Goal: Information Seeking & Learning: Learn about a topic

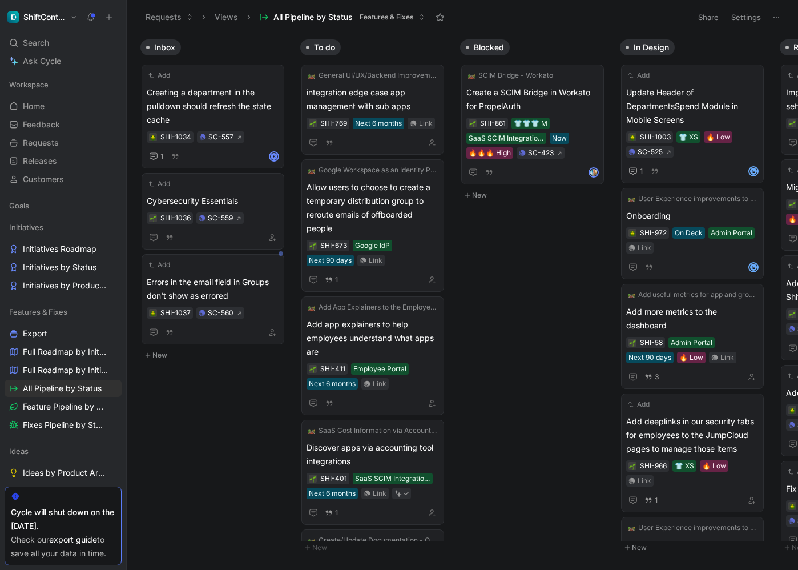
click at [157, 463] on div "Inbox Add Creating a department in the pulldown should refresh the state cache …" at bounding box center [463, 302] width 672 height 536
click at [56, 492] on div at bounding box center [63, 496] width 104 height 9
click at [137, 476] on body "ShiftControl Search ⌘ K Ask Cycle Workspace Home G then H Feedback G then F Req…" at bounding box center [399, 285] width 798 height 570
click at [212, 413] on div "Inbox Add Creating a department in the pulldown should refresh the state cache …" at bounding box center [463, 302] width 672 height 536
click at [101, 492] on div at bounding box center [63, 496] width 104 height 9
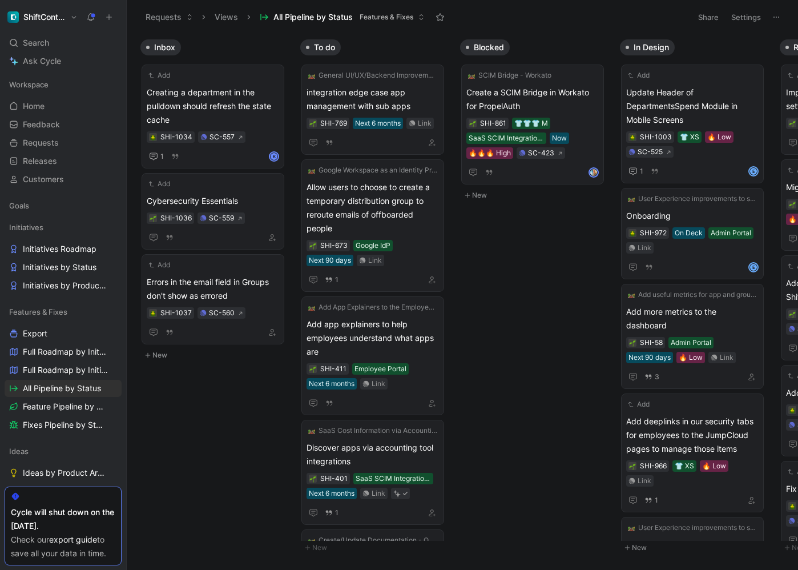
click at [107, 492] on div at bounding box center [63, 496] width 104 height 9
click at [81, 553] on div "Check our export guide to save all your data in time." at bounding box center [63, 546] width 104 height 27
drag, startPoint x: 110, startPoint y: 554, endPoint x: 42, endPoint y: 538, distance: 70.4
click at [42, 538] on div "Cycle will shut down on the 31 of October. Check our export guide to save all y…" at bounding box center [63, 526] width 117 height 79
drag, startPoint x: 25, startPoint y: 493, endPoint x: 34, endPoint y: 489, distance: 9.5
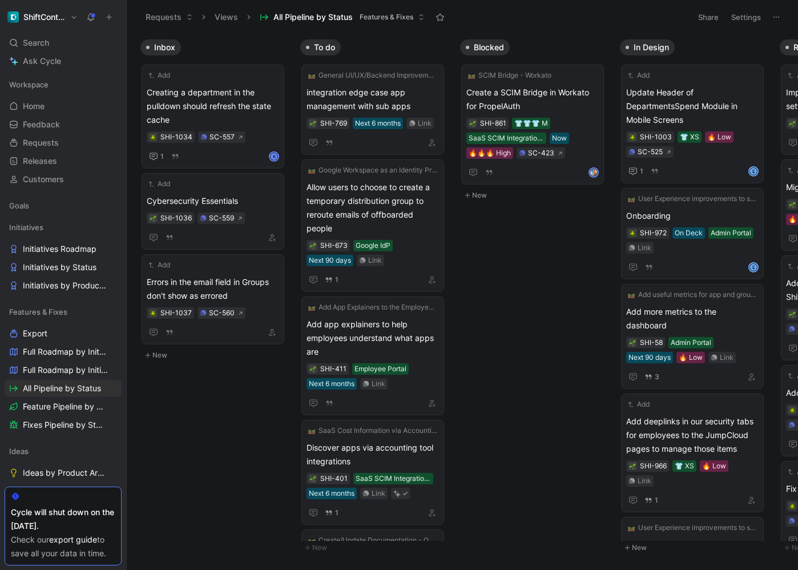
click at [31, 491] on div "Cycle will shut down on the 31 of October. Check our export guide to save all y…" at bounding box center [63, 526] width 117 height 79
click at [29, 492] on div at bounding box center [63, 496] width 104 height 9
click at [22, 492] on div at bounding box center [63, 496] width 104 height 9
click at [29, 505] on div "Cycle will shut down on the [DATE]." at bounding box center [63, 518] width 104 height 27
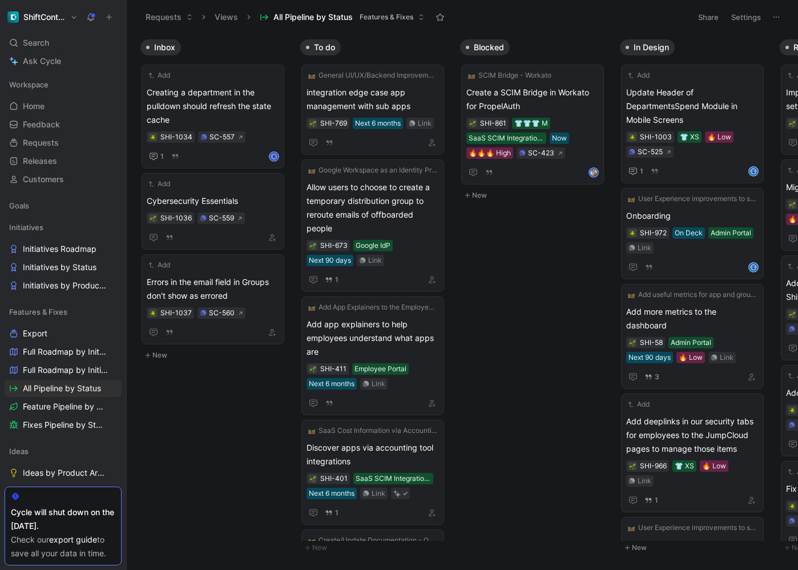
click at [41, 505] on div "Cycle will shut down on the [DATE]." at bounding box center [63, 518] width 104 height 27
click at [41, 492] on div at bounding box center [63, 496] width 104 height 9
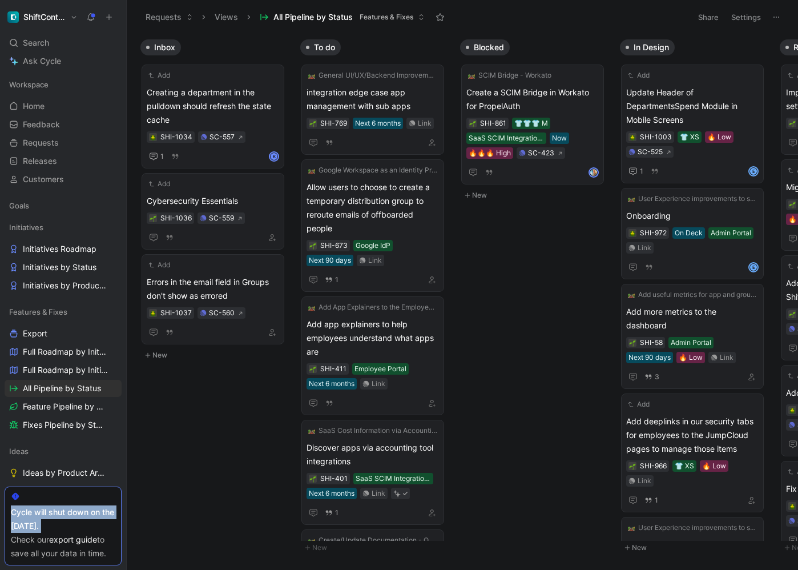
click at [51, 505] on div "Cycle will shut down on the [DATE]." at bounding box center [63, 518] width 104 height 27
drag, startPoint x: 69, startPoint y: 488, endPoint x: 75, endPoint y: 487, distance: 6.4
click at [69, 488] on div "Cycle will shut down on the 31 of October. Check our export guide to save all y…" at bounding box center [63, 526] width 117 height 79
drag, startPoint x: 85, startPoint y: 485, endPoint x: 101, endPoint y: 483, distance: 16.7
click at [85, 492] on div at bounding box center [63, 496] width 104 height 9
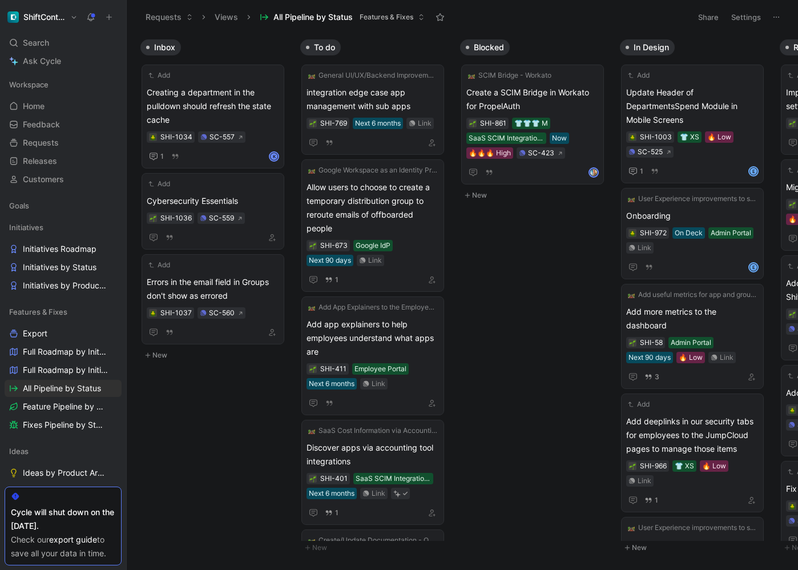
drag, startPoint x: 101, startPoint y: 483, endPoint x: 108, endPoint y: 482, distance: 6.9
click at [101, 492] on div at bounding box center [63, 496] width 104 height 9
click at [104, 492] on div at bounding box center [63, 496] width 104 height 9
click at [155, 477] on div "Inbox Add Creating a department in the pulldown should refresh the state cache …" at bounding box center [463, 302] width 672 height 536
click at [92, 492] on div at bounding box center [63, 496] width 104 height 9
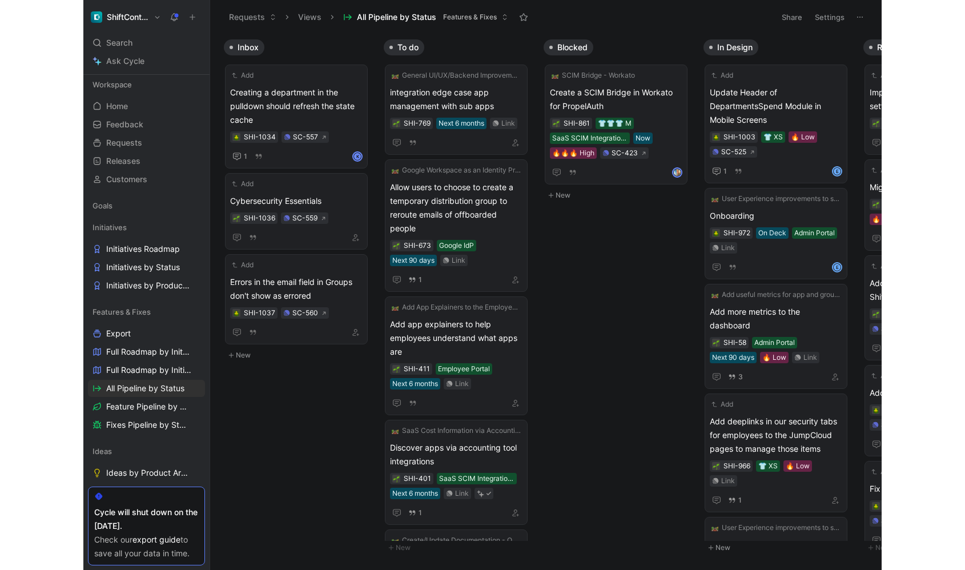
scroll to position [336, 0]
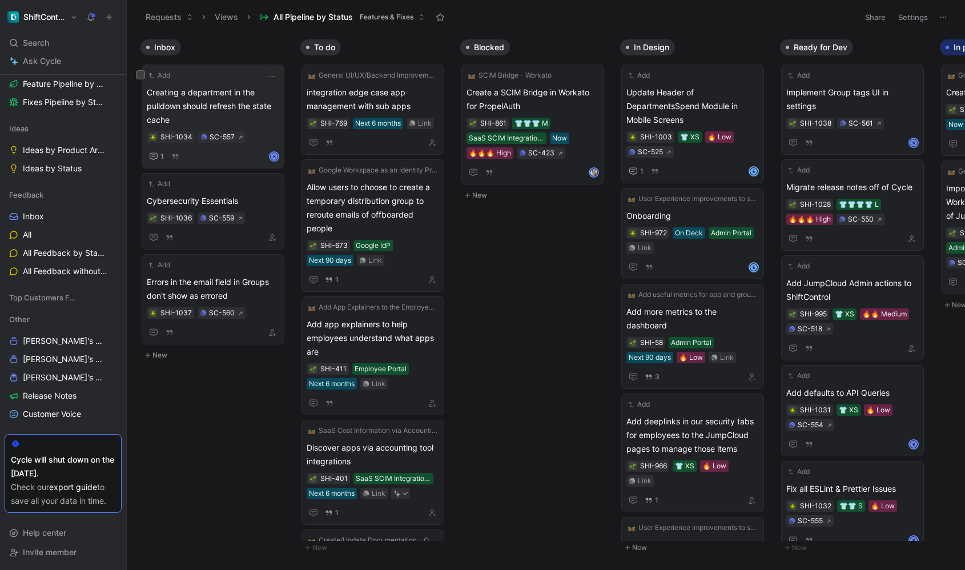
click at [203, 100] on span "Creating a department in the pulldown should refresh the state cache" at bounding box center [213, 106] width 132 height 41
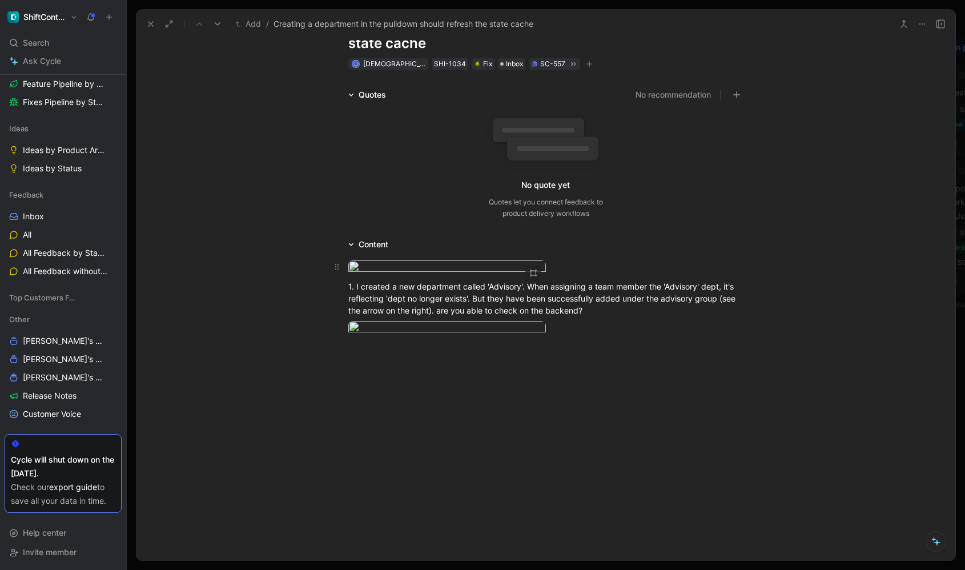
scroll to position [197, 0]
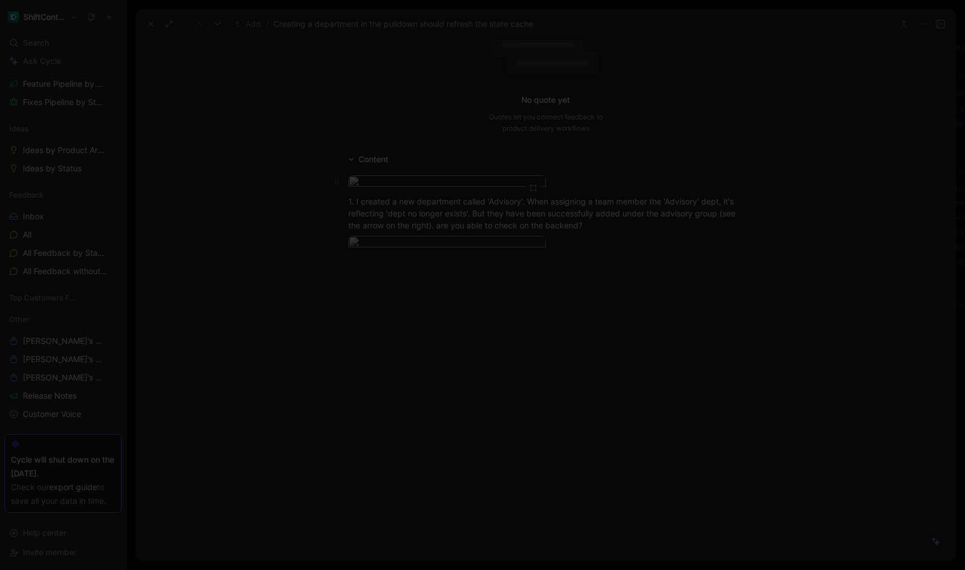
click at [461, 199] on body "ShiftControl Search ⌘ K Ask Cycle Workspace Home G then H Feedback G then F Req…" at bounding box center [482, 285] width 965 height 570
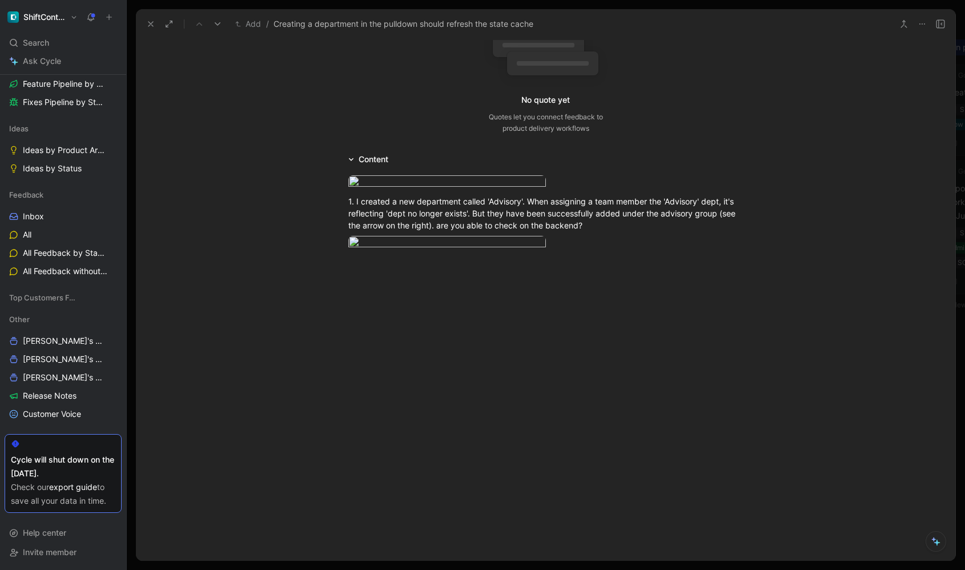
click at [462, 298] on img at bounding box center [482, 285] width 965 height 570
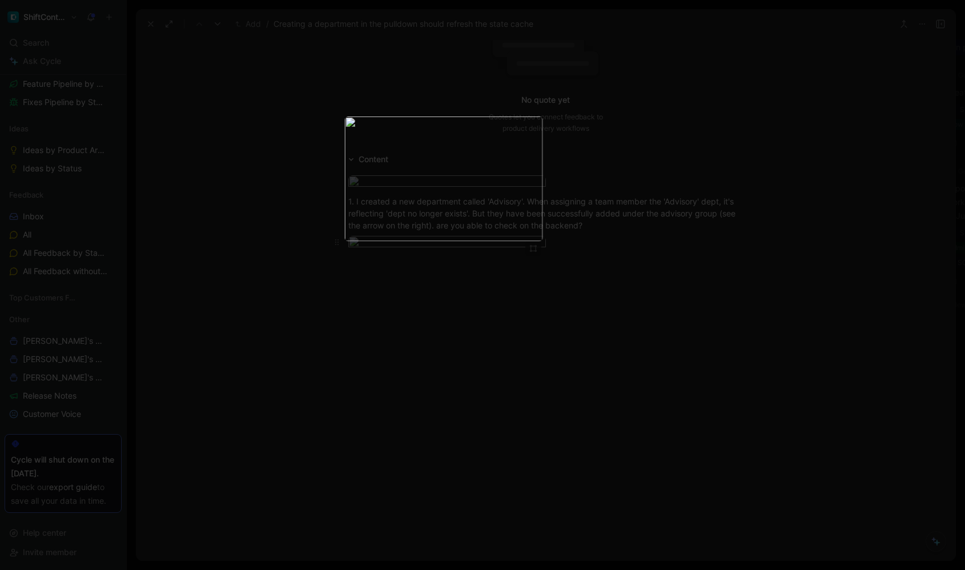
click at [453, 364] on body "ShiftControl Search ⌘ K Ask Cycle Workspace Home G then H Feedback G then F Req…" at bounding box center [482, 285] width 965 height 570
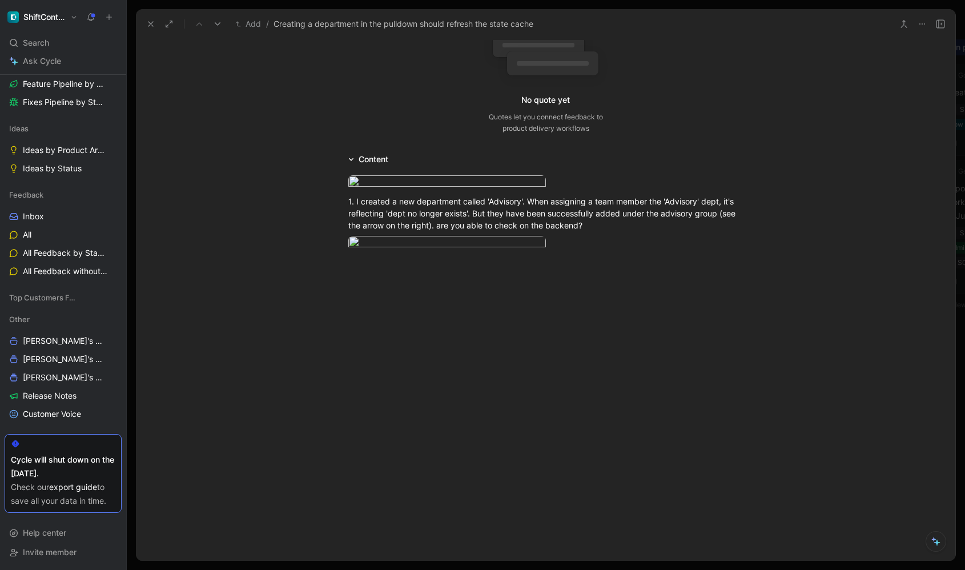
click at [556, 569] on div at bounding box center [482, 570] width 965 height 0
click at [441, 207] on body "ShiftControl Search ⌘ K Ask Cycle Workspace Home G then H Feedback G then F Req…" at bounding box center [482, 285] width 965 height 570
click at [514, 569] on div at bounding box center [482, 570] width 965 height 0
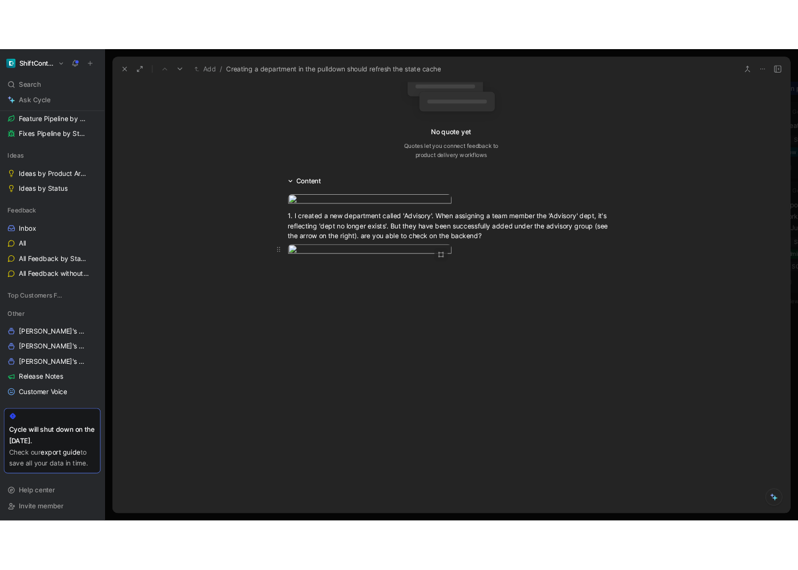
scroll to position [0, 0]
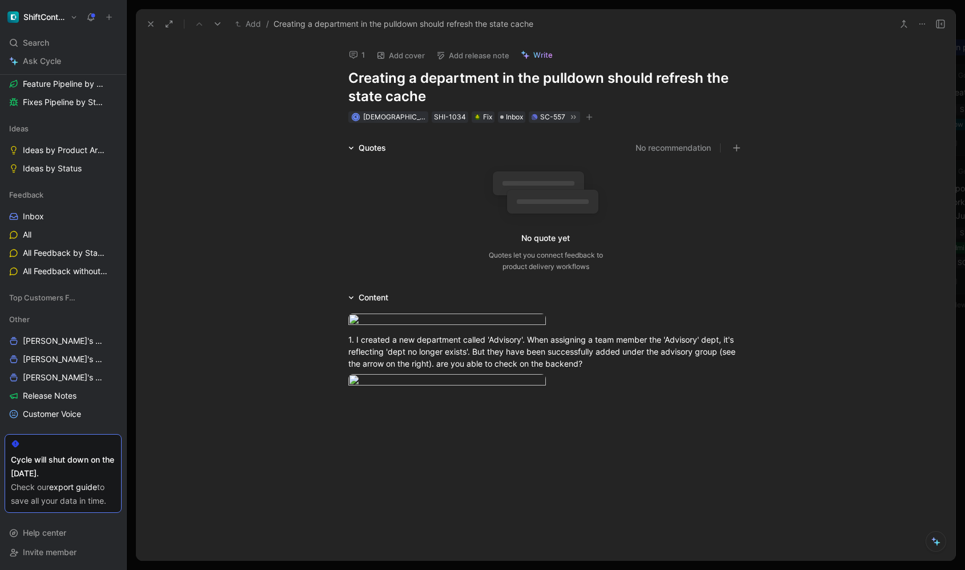
click at [152, 29] on button at bounding box center [151, 24] width 16 height 16
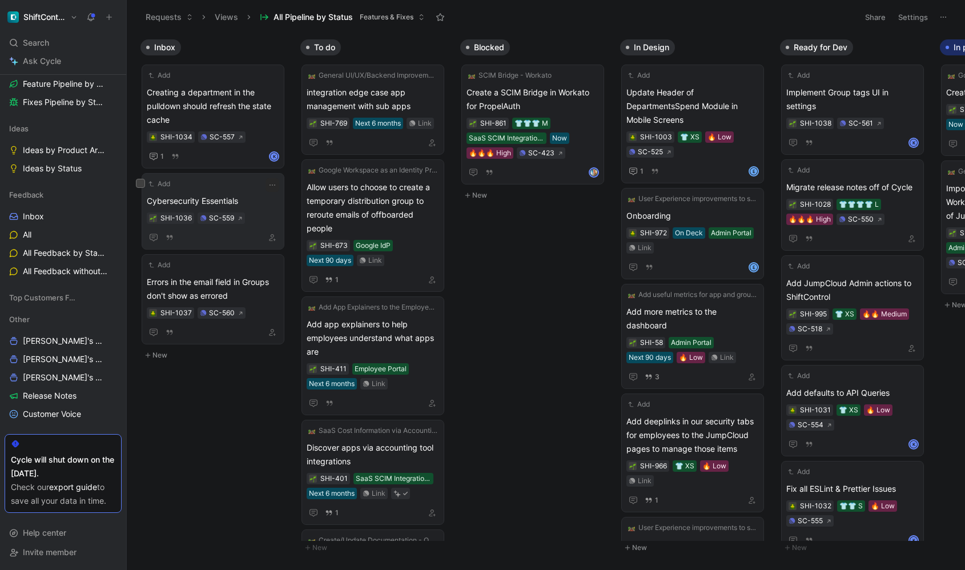
click at [255, 204] on span "Cybersecurity Essentials" at bounding box center [213, 201] width 132 height 14
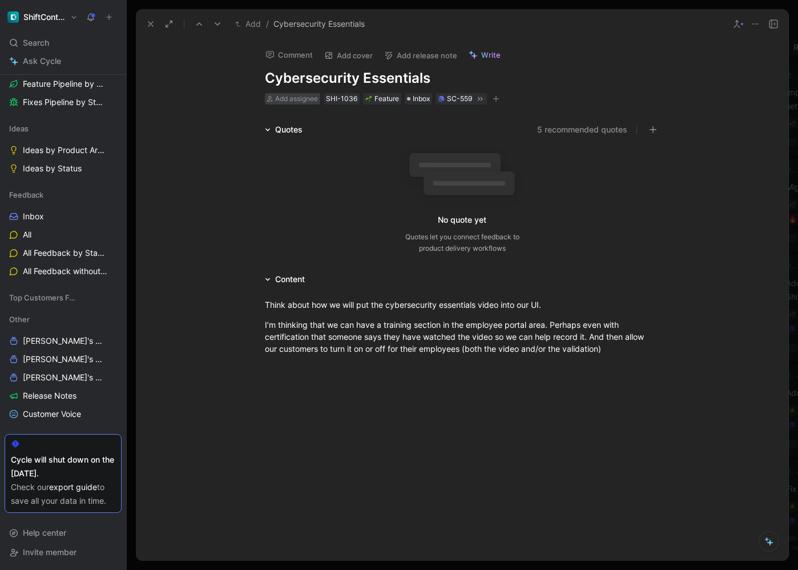
click at [295, 102] on span "Add assignee" at bounding box center [296, 98] width 43 height 9
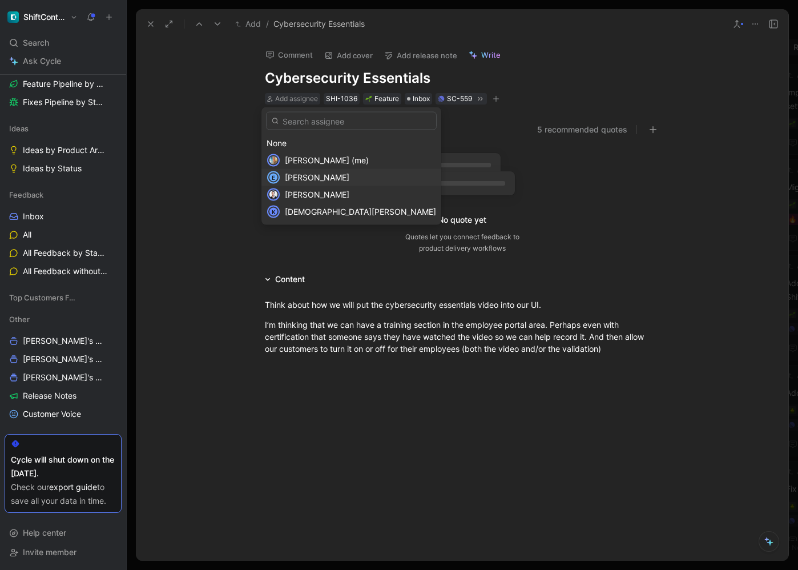
click at [310, 173] on span "Efrim Bartosik" at bounding box center [317, 177] width 65 height 10
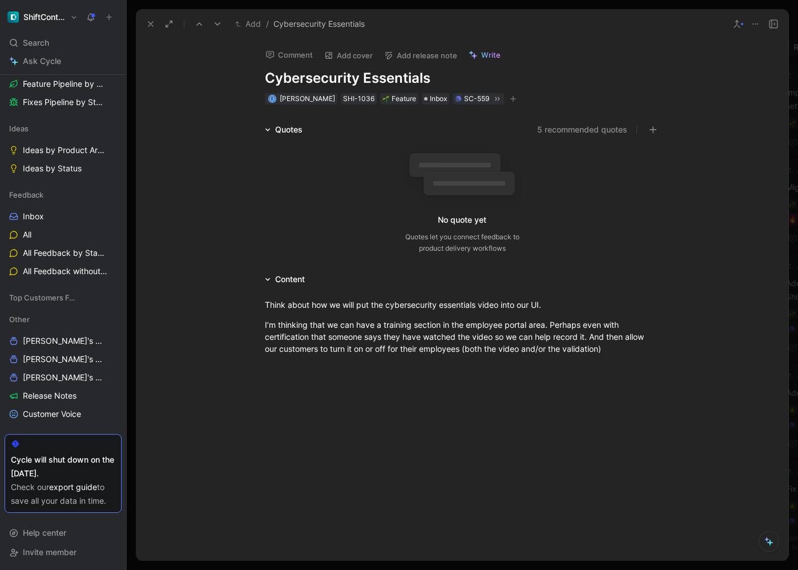
click at [152, 23] on icon at bounding box center [150, 23] width 9 height 9
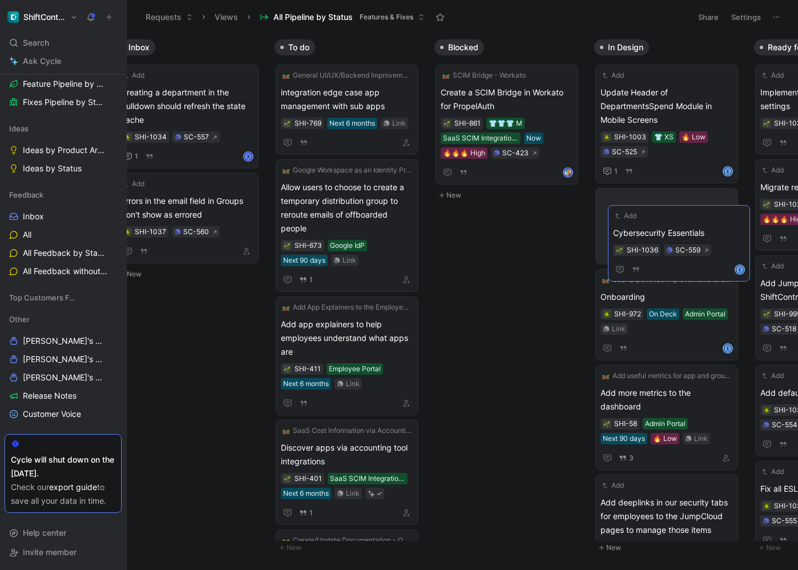
drag, startPoint x: 671, startPoint y: 206, endPoint x: 661, endPoint y: 215, distance: 12.9
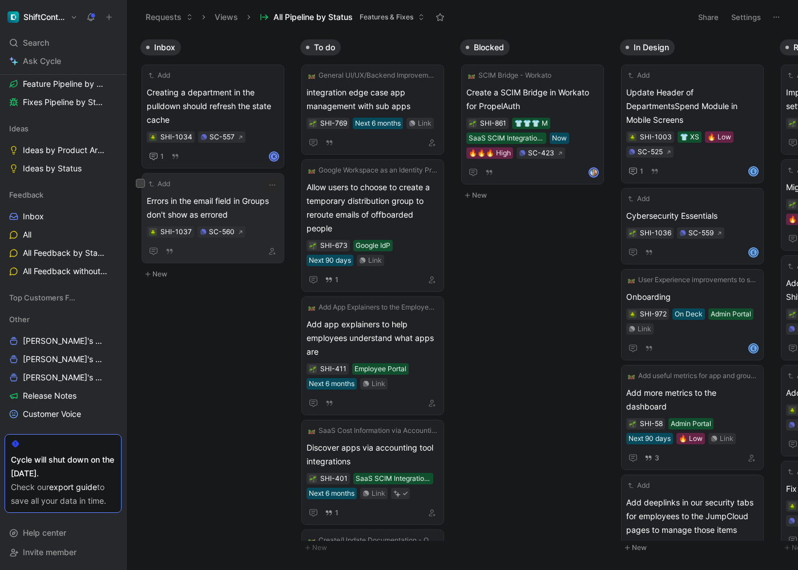
click at [208, 210] on span "Errors in the email field in Groups don't show as errored" at bounding box center [213, 207] width 132 height 27
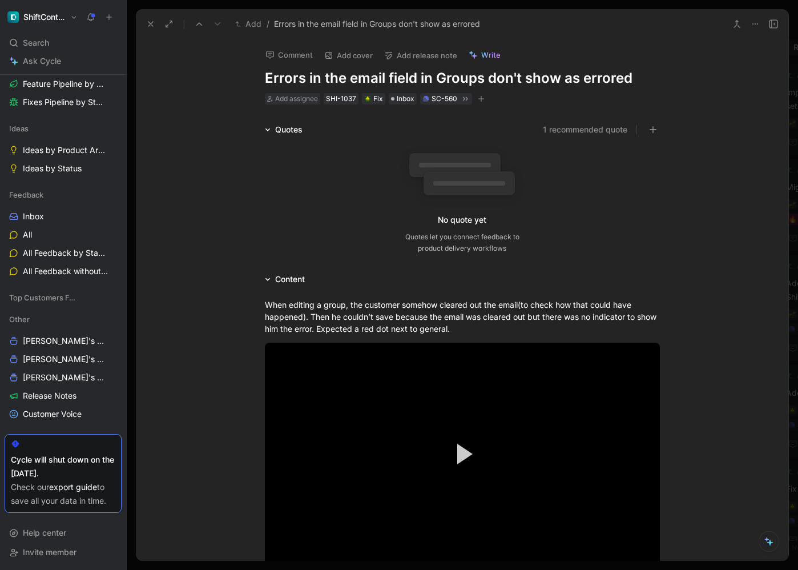
click at [150, 18] on button at bounding box center [151, 24] width 16 height 16
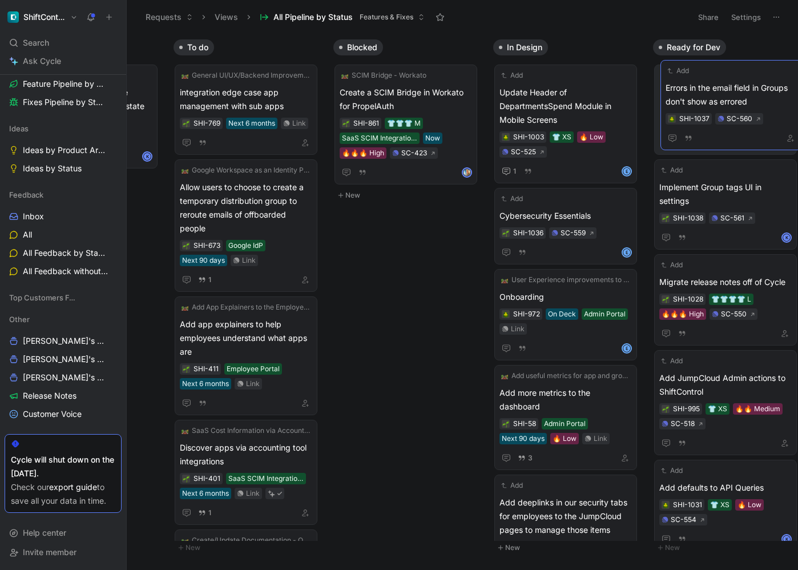
drag, startPoint x: 214, startPoint y: 196, endPoint x: 733, endPoint y: 82, distance: 531.3
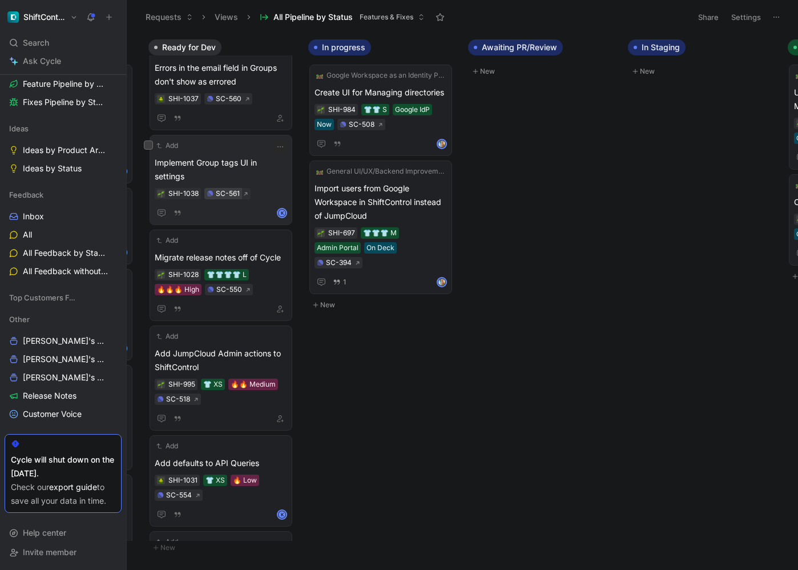
scroll to position [9, 0]
